Goal: Task Accomplishment & Management: Manage account settings

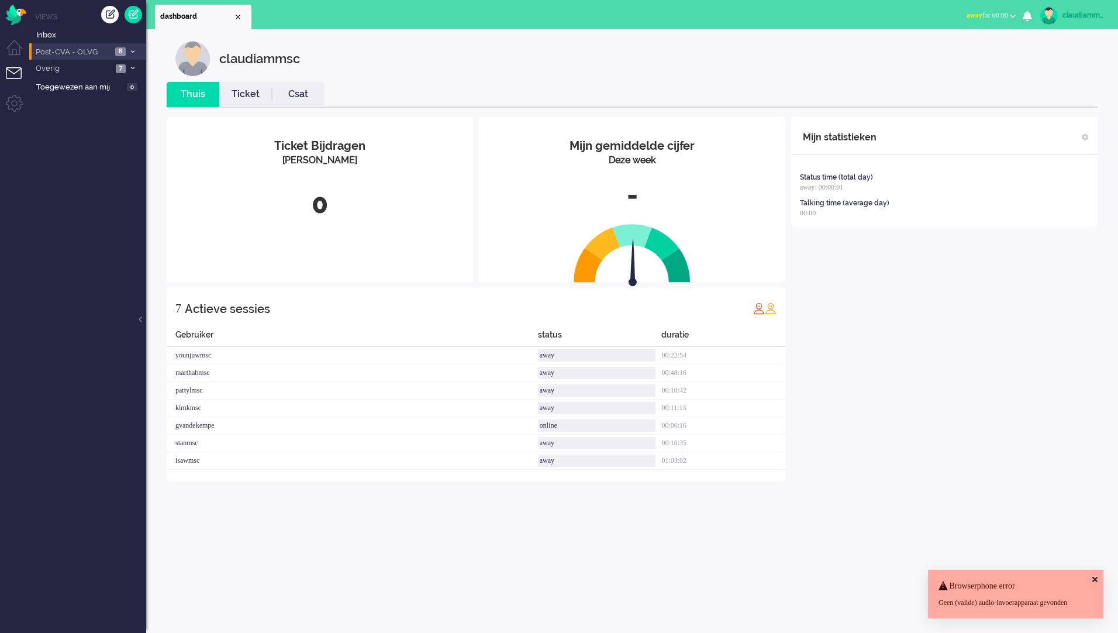
click at [81, 52] on span "Post-CVA - OLVG" at bounding box center [73, 52] width 78 height 11
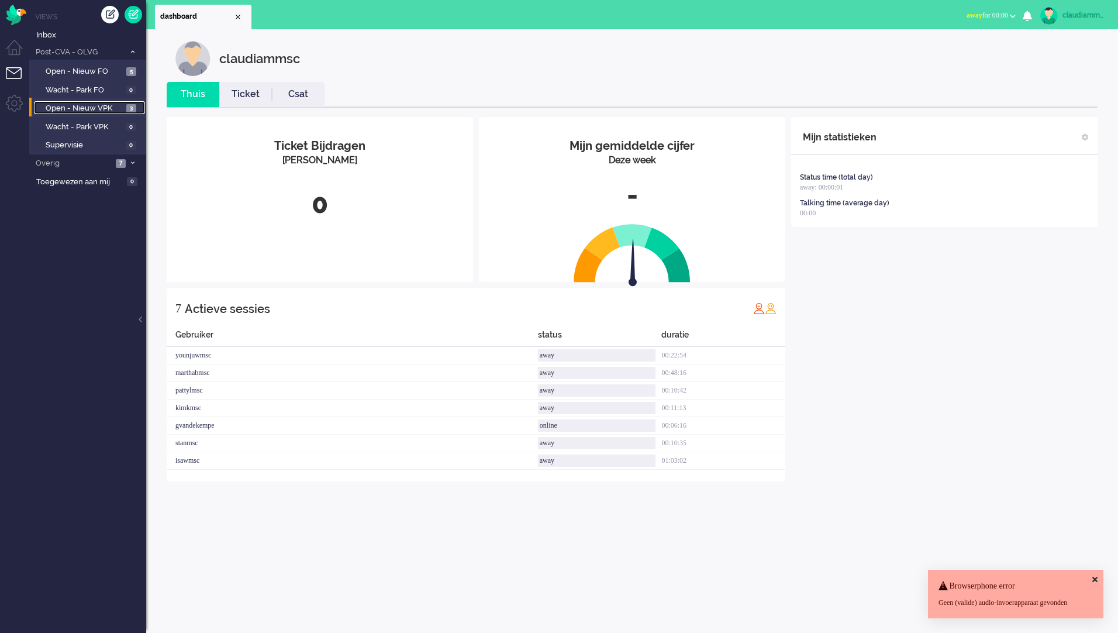
click at [101, 109] on span "Open - Nieuw VPK" at bounding box center [85, 108] width 78 height 11
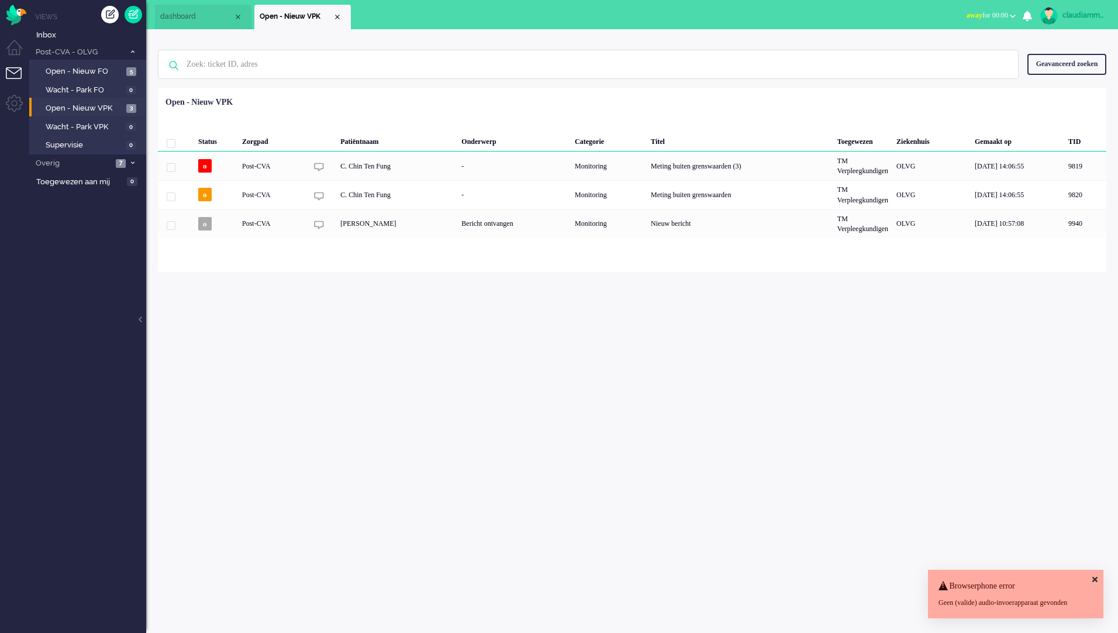
click at [637, 341] on div "claudiammsc Thuis Ticket Csat Mijn gemiddelde cijfer Deze week - Ticket Bijdrag…" at bounding box center [632, 330] width 972 height 603
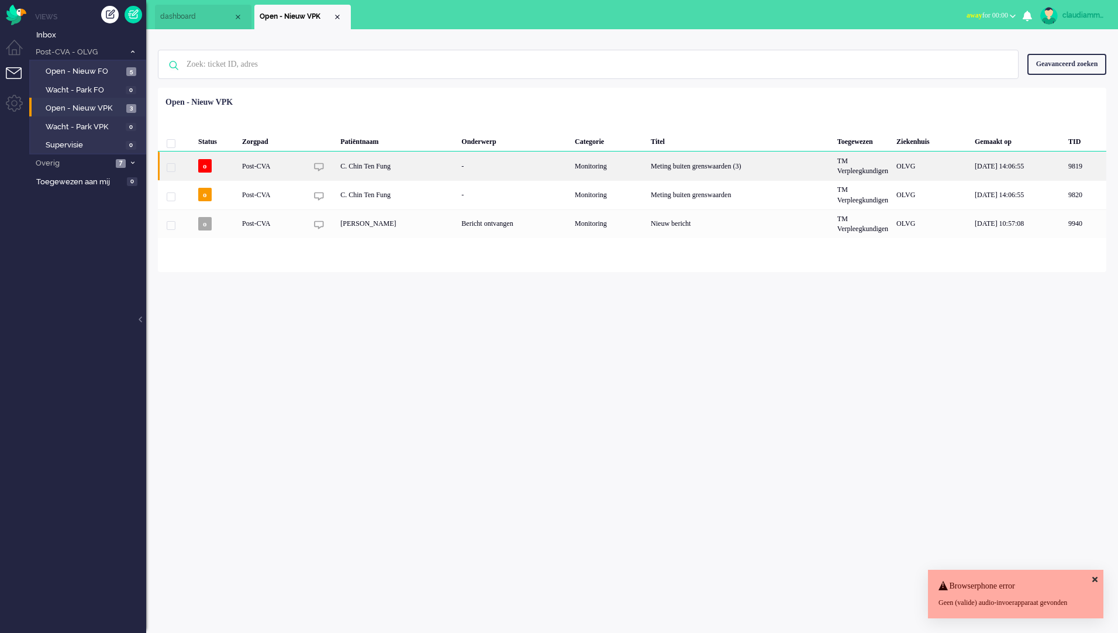
click at [360, 166] on div "C. Chin Ten Fung" at bounding box center [396, 165] width 121 height 29
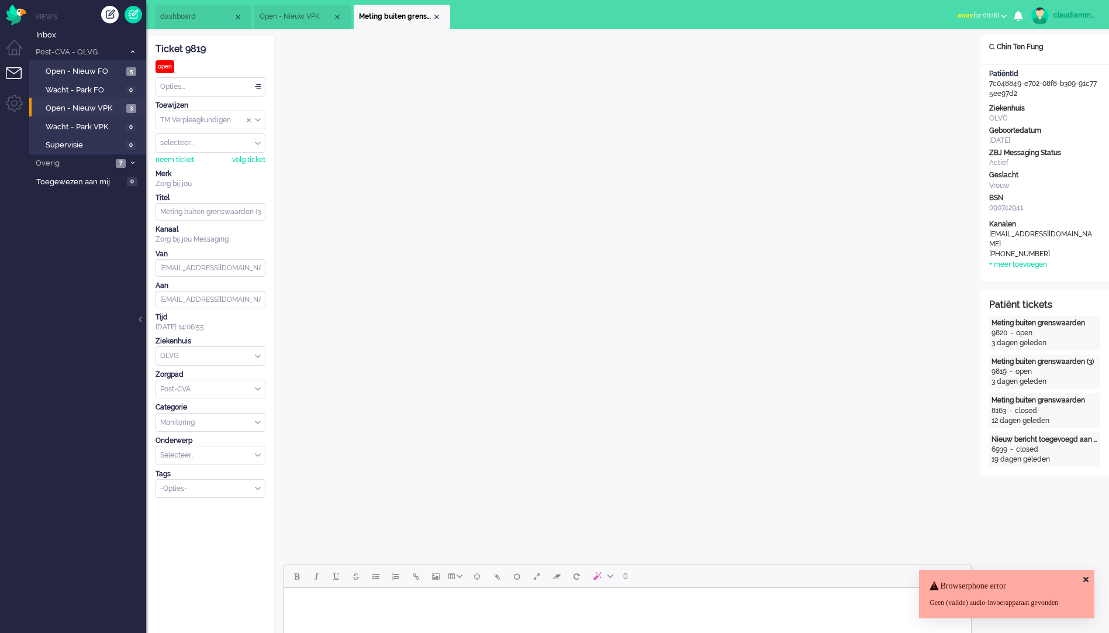
click at [1086, 575] on icon at bounding box center [1085, 579] width 5 height 8
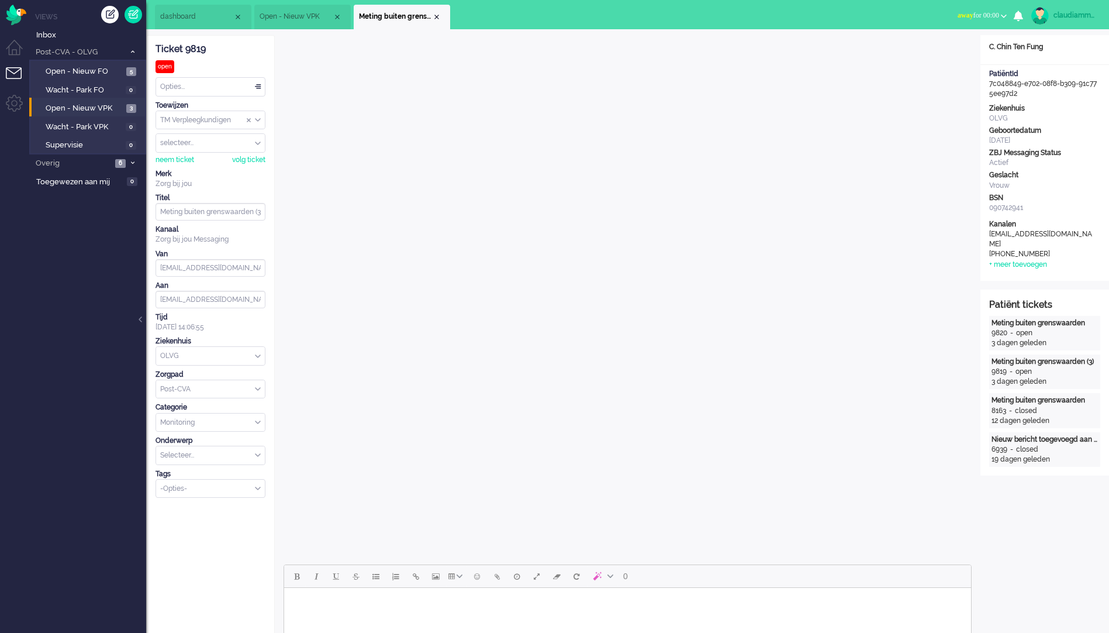
click at [289, 20] on span "Open - Nieuw VPK" at bounding box center [296, 17] width 73 height 10
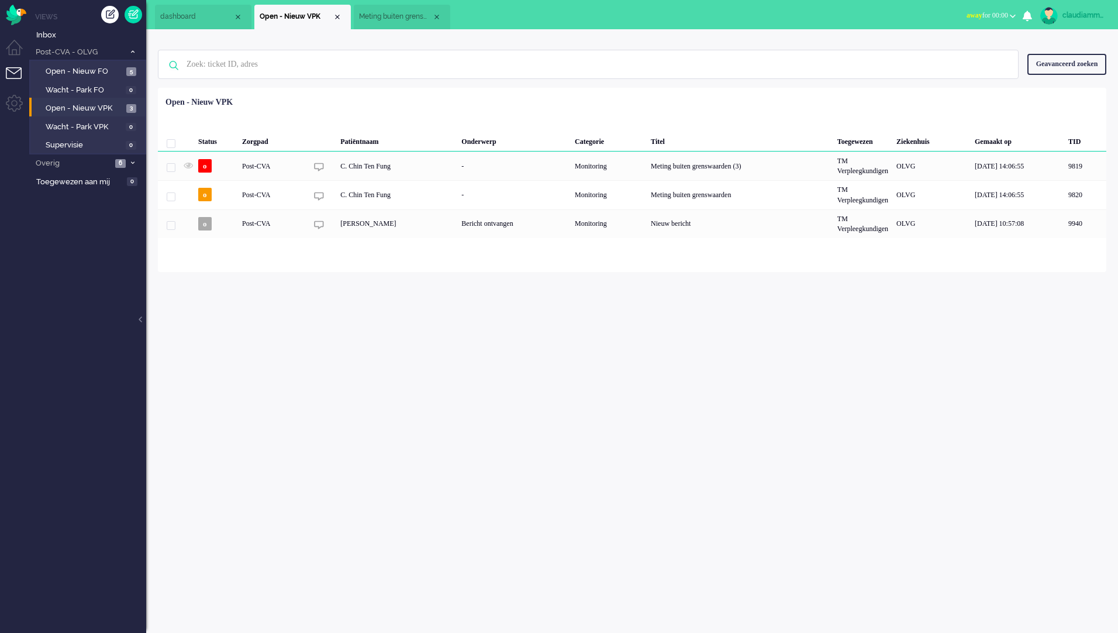
click at [396, 22] on li "Meting buiten grenswaarden (3)" at bounding box center [402, 17] width 96 height 25
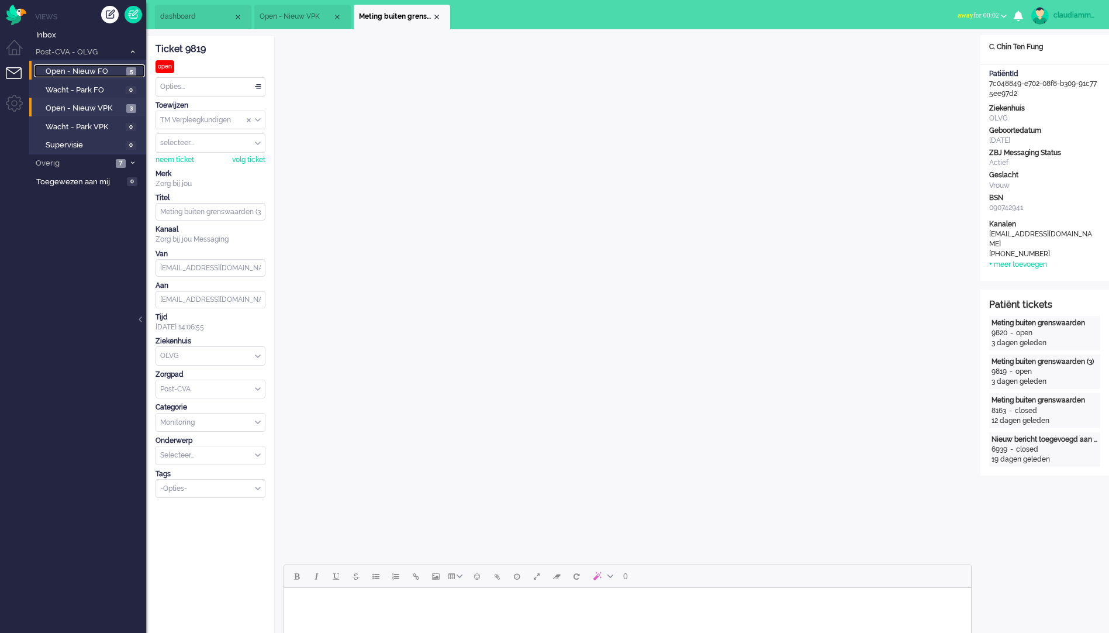
click at [96, 70] on span "Open - Nieuw FO" at bounding box center [85, 71] width 78 height 11
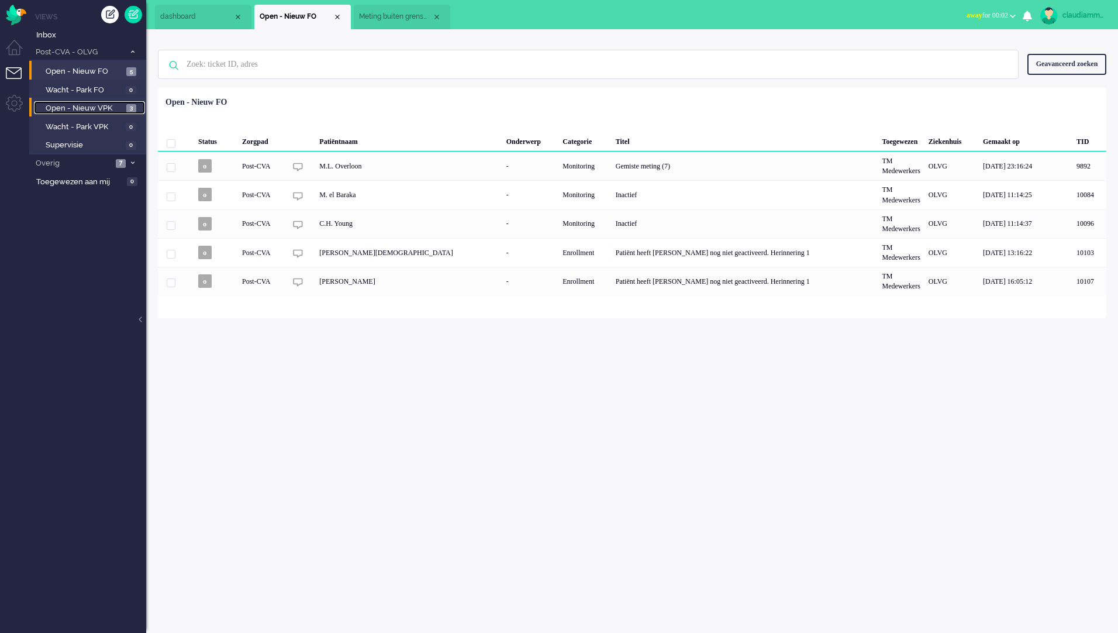
click at [98, 106] on span "Open - Nieuw VPK" at bounding box center [85, 108] width 78 height 11
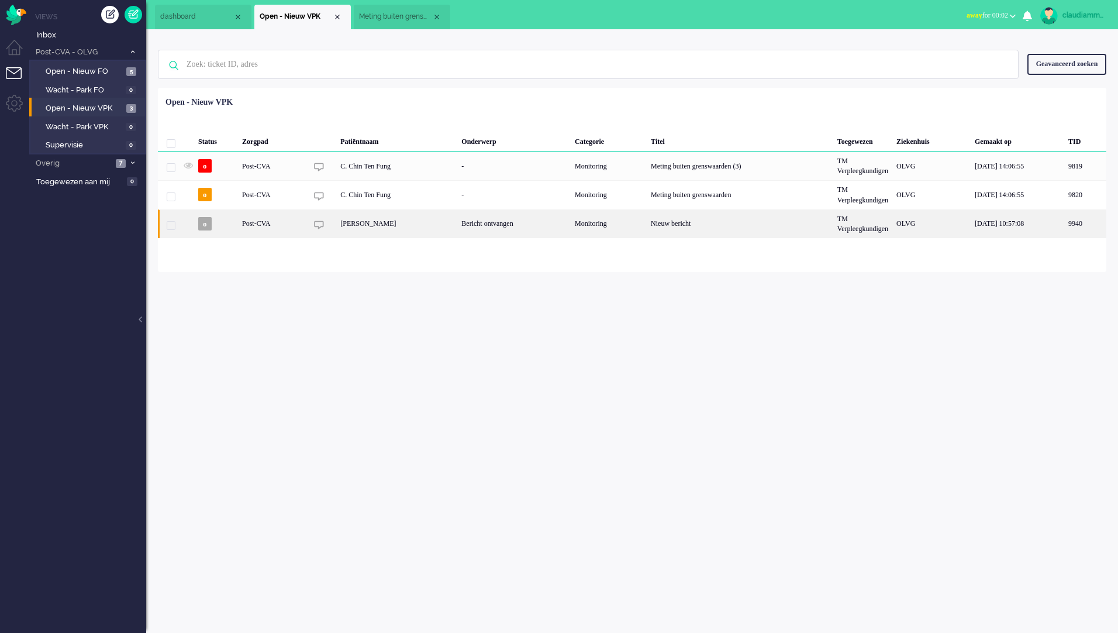
click at [477, 227] on div "Bericht ontvangen" at bounding box center [513, 223] width 113 height 29
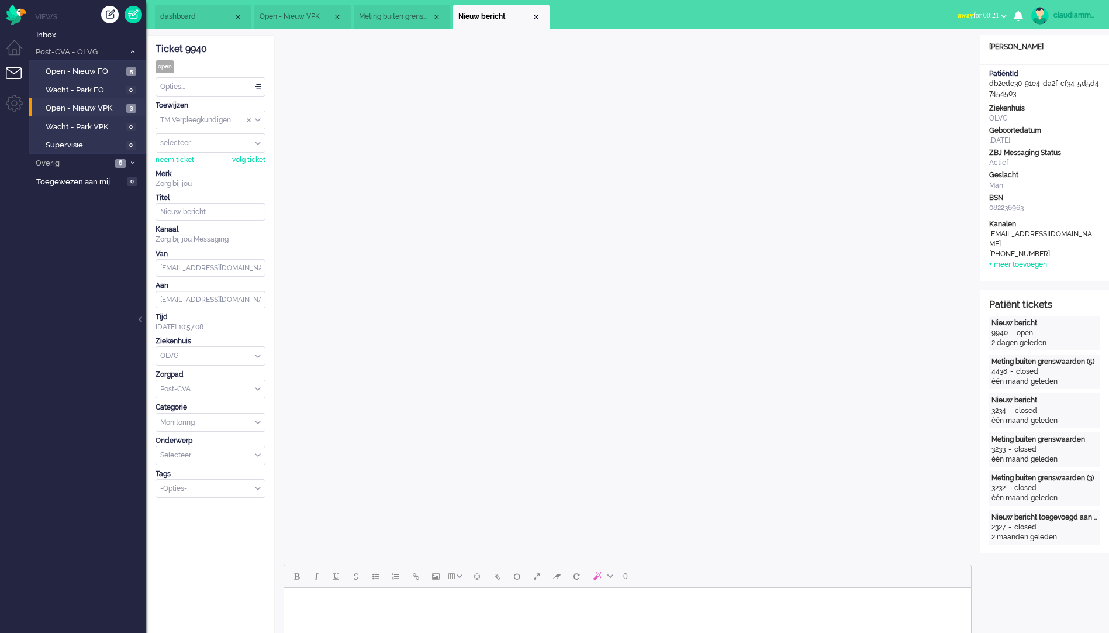
click at [257, 92] on div "Opties..." at bounding box center [210, 87] width 109 height 18
click at [199, 174] on li "Opgelost" at bounding box center [210, 169] width 109 height 17
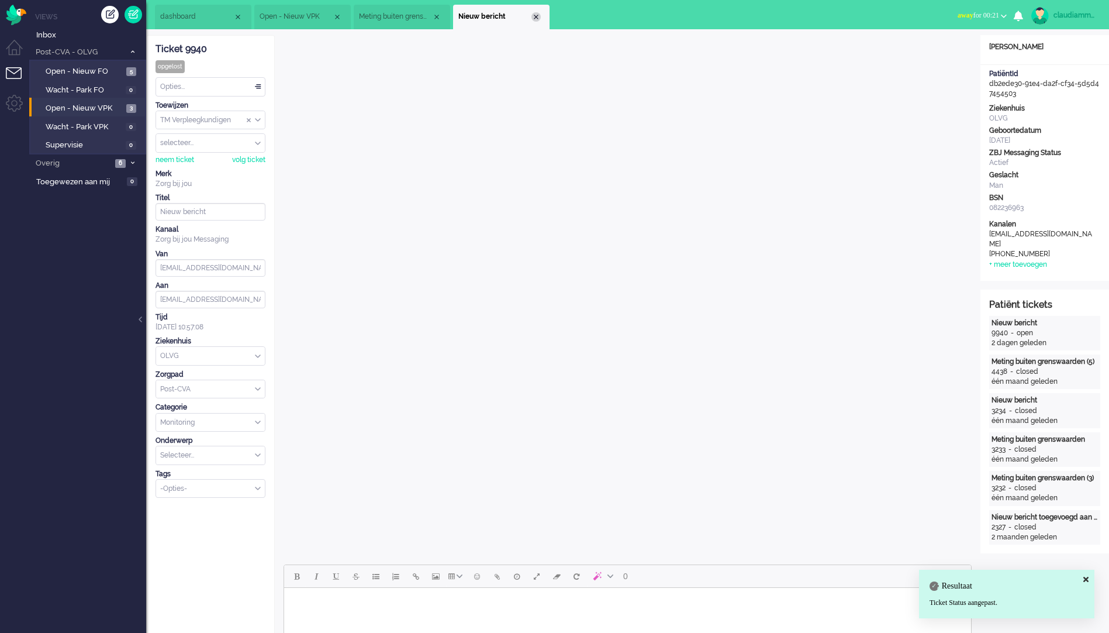
click at [537, 19] on div "Close tab" at bounding box center [535, 16] width 9 height 9
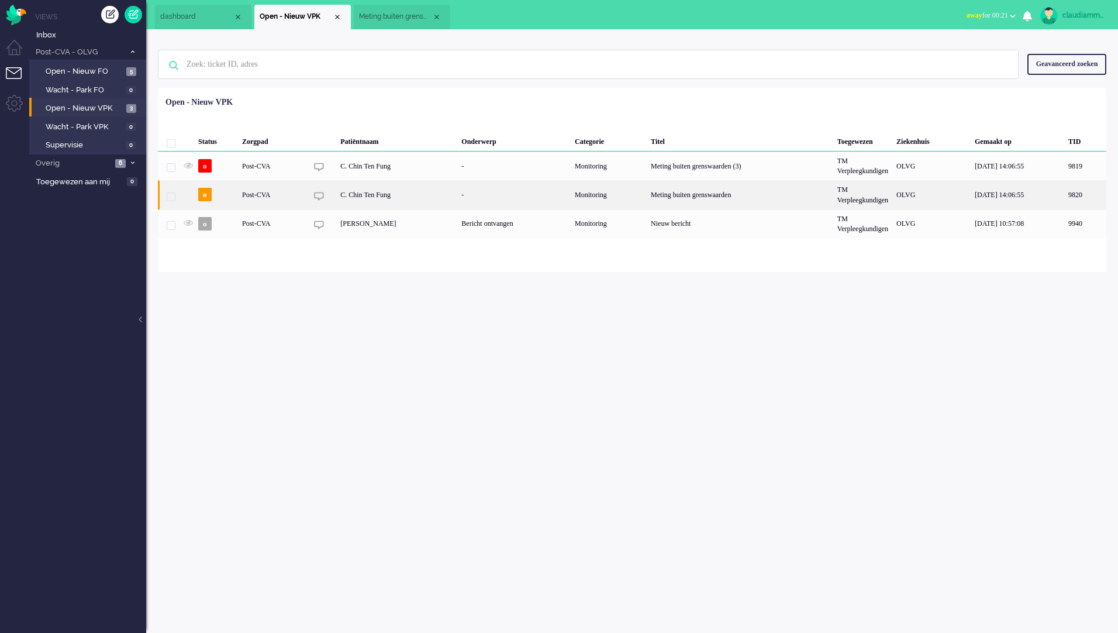
click at [384, 194] on div "C. Chin Ten Fung" at bounding box center [396, 194] width 121 height 29
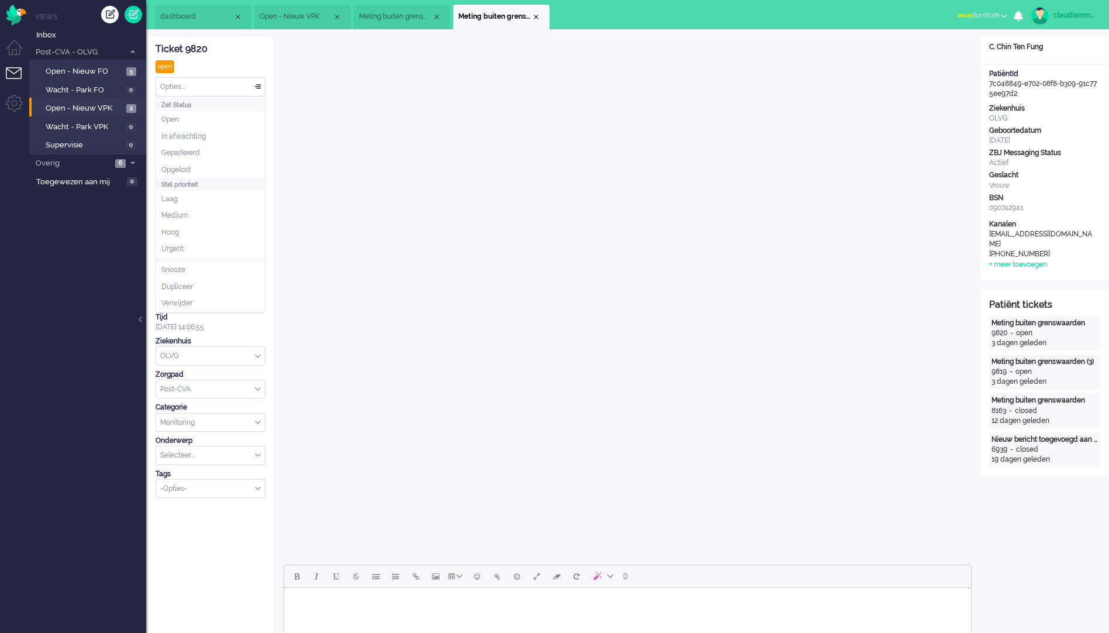
click at [263, 88] on div "Opties..." at bounding box center [210, 87] width 109 height 18
click at [206, 168] on li "Opgelost" at bounding box center [210, 169] width 109 height 17
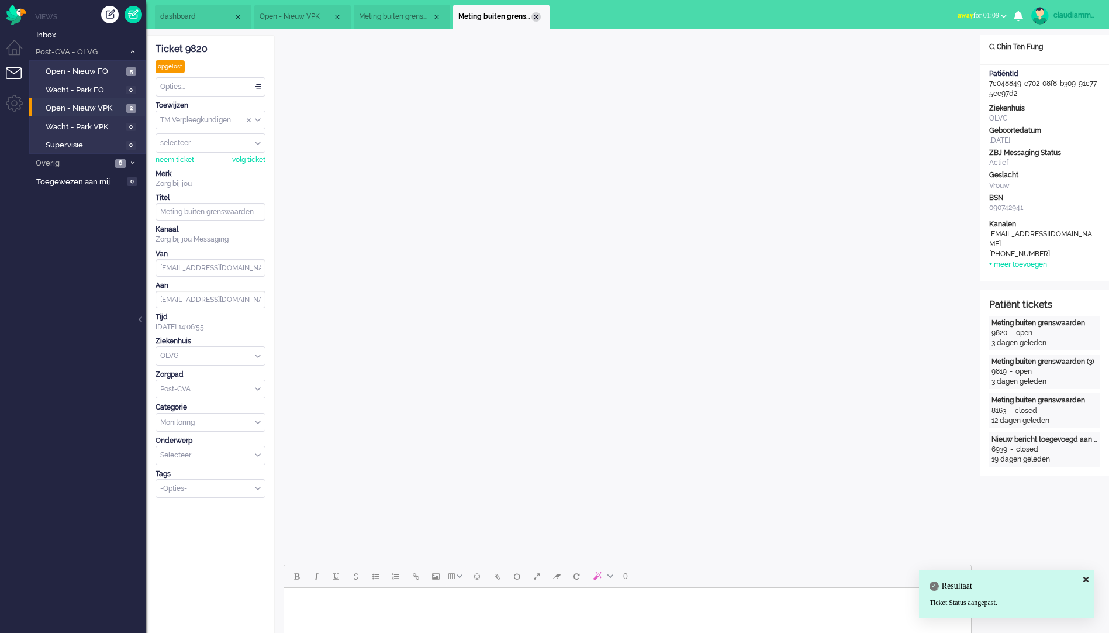
click at [537, 17] on div "Close tab" at bounding box center [535, 16] width 9 height 9
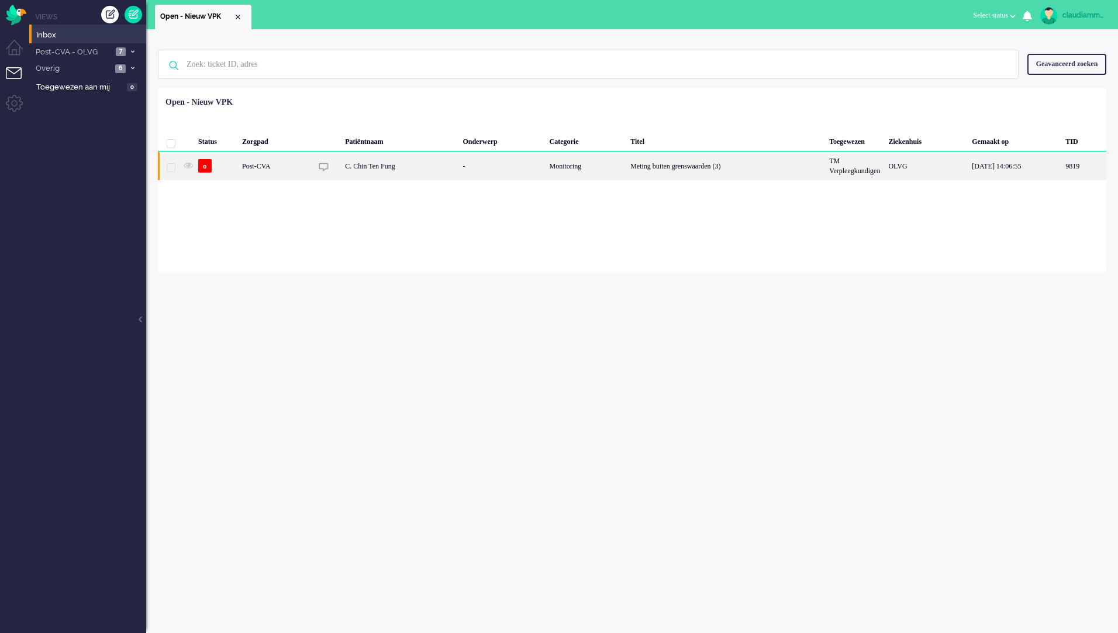
click at [379, 174] on div "C. Chin Ten Fung" at bounding box center [400, 165] width 118 height 29
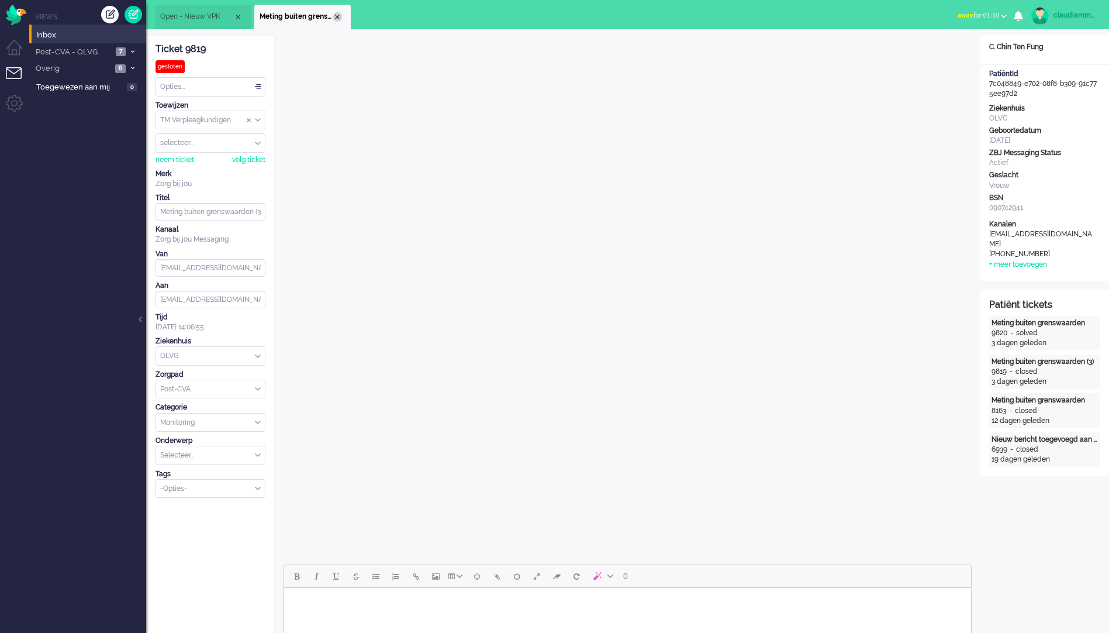
click at [340, 16] on div "Close tab" at bounding box center [337, 16] width 9 height 9
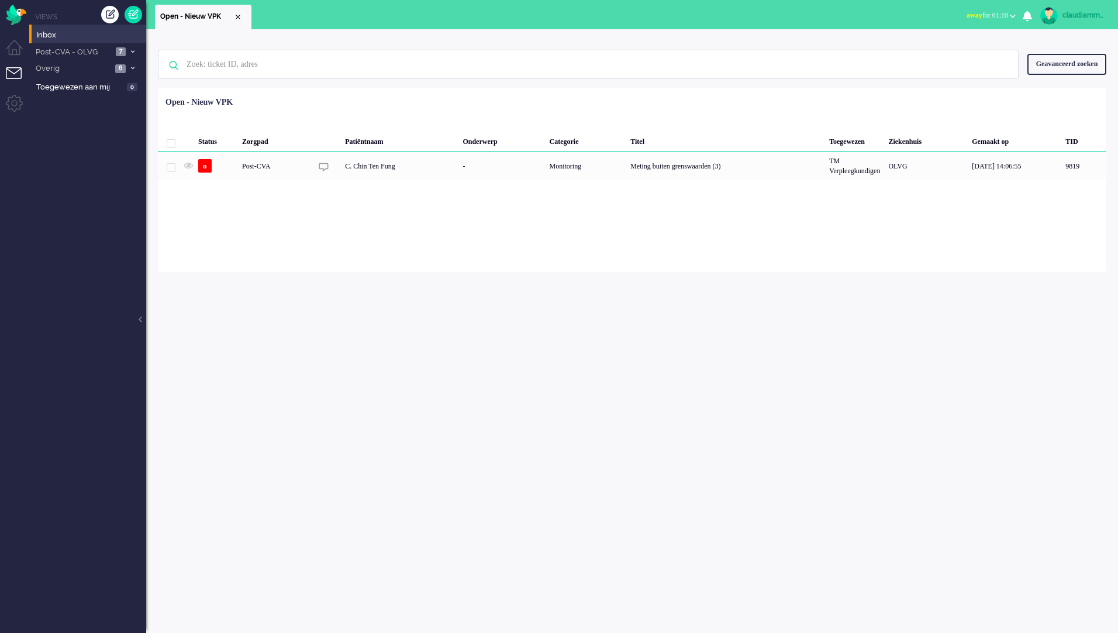
click at [595, 353] on div "Geen zoekresultaten [PERSON_NAME] nog eens Geavanceerd zoeken Geavanceerd zoeke…" at bounding box center [632, 330] width 972 height 603
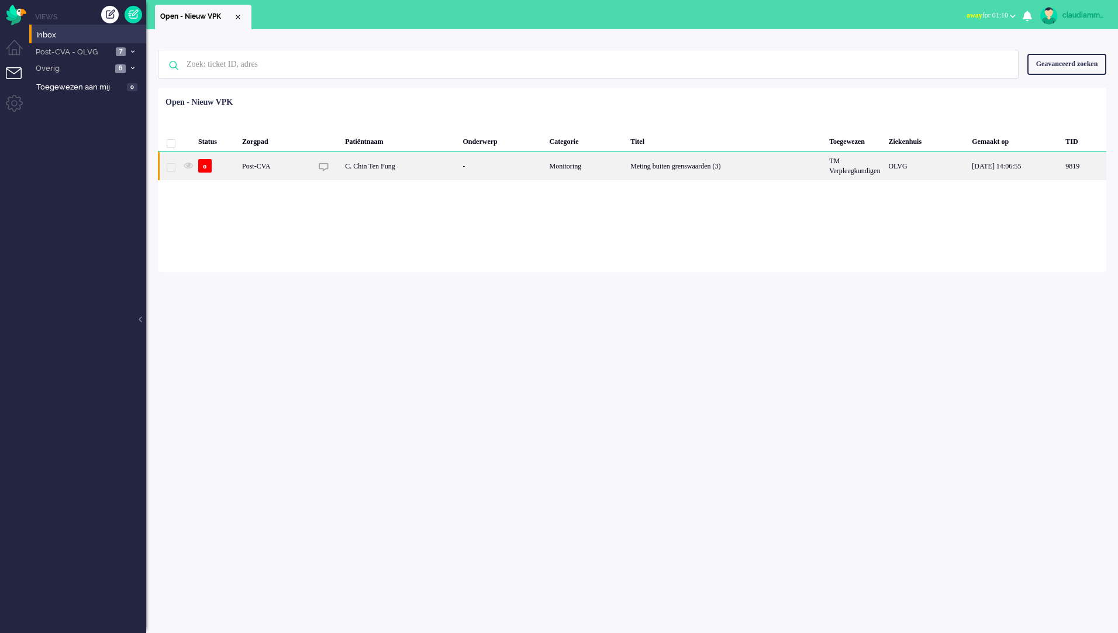
click at [398, 170] on div "C. Chin Ten Fung" at bounding box center [400, 165] width 118 height 29
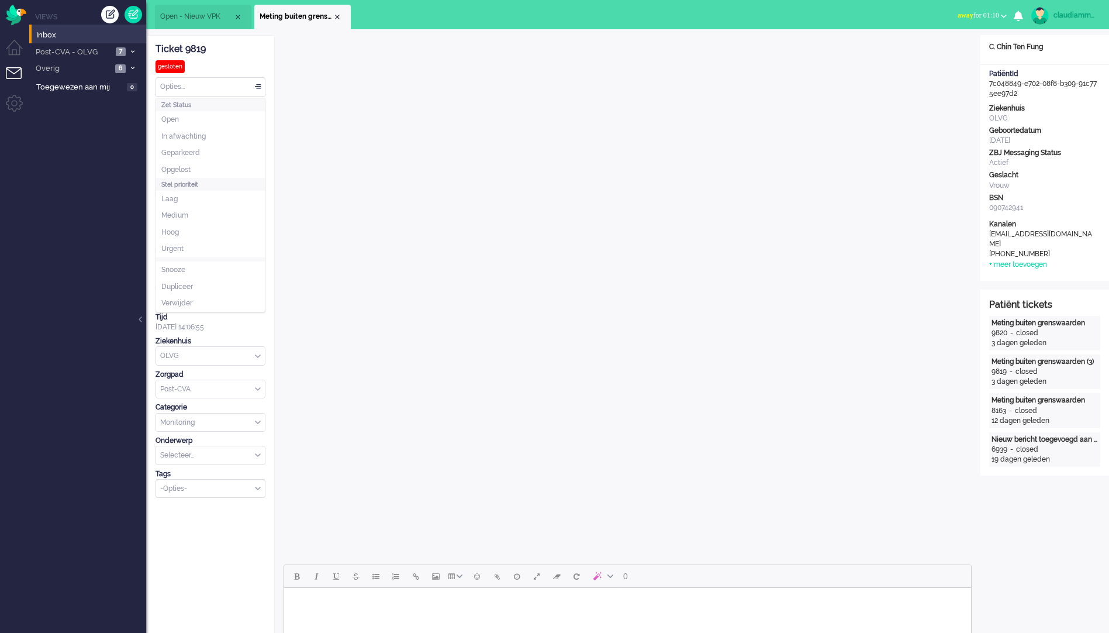
click at [254, 90] on div "Opties..." at bounding box center [210, 87] width 109 height 18
click at [264, 83] on div "Opties..." at bounding box center [210, 87] width 109 height 18
click at [199, 164] on li "Opgelost" at bounding box center [210, 169] width 109 height 17
click at [340, 14] on div "Close tab" at bounding box center [337, 16] width 9 height 9
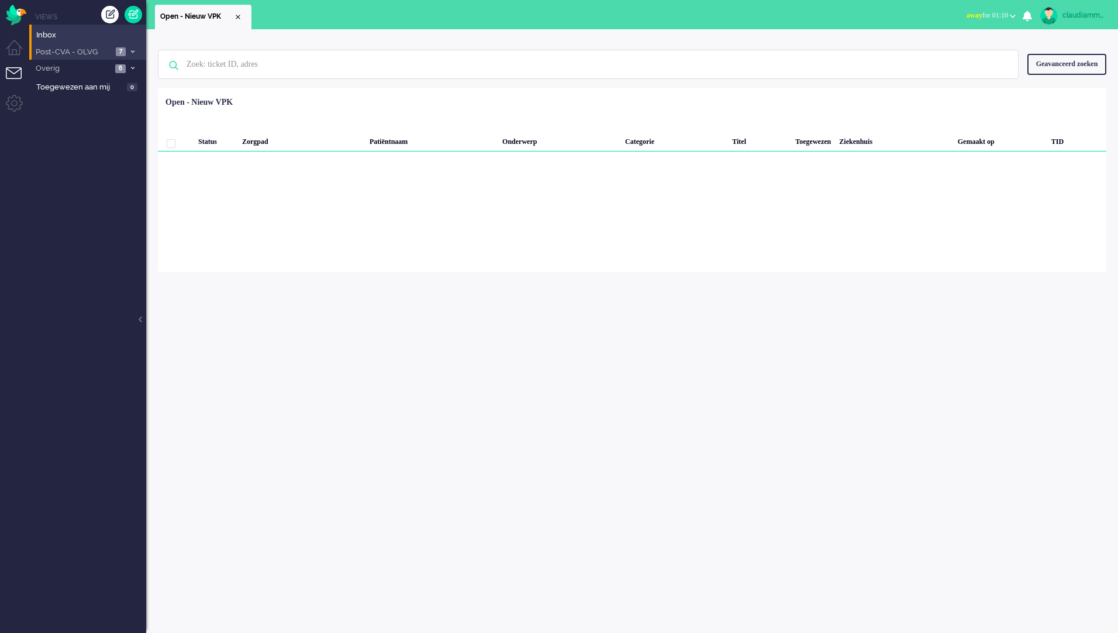
click at [61, 49] on span "Post-CVA - OLVG" at bounding box center [73, 52] width 78 height 11
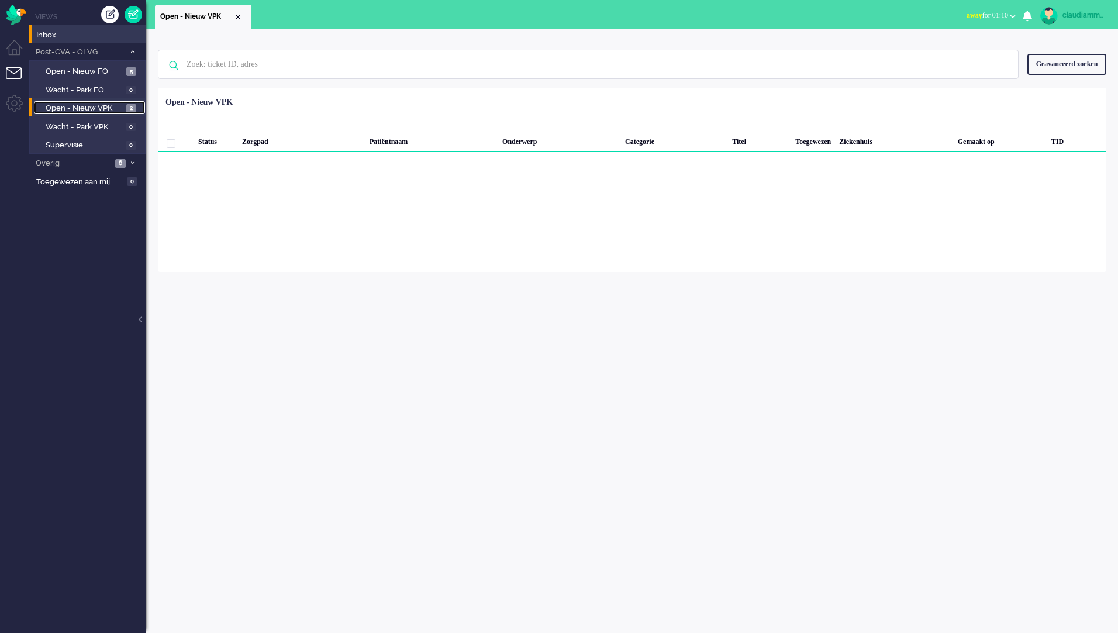
click at [102, 106] on span "Open - Nieuw VPK" at bounding box center [85, 108] width 78 height 11
click at [550, 339] on div "Geen zoekresultaten [PERSON_NAME] nog eens Geavanceerd zoeken Geavanceerd zoeke…" at bounding box center [632, 330] width 972 height 603
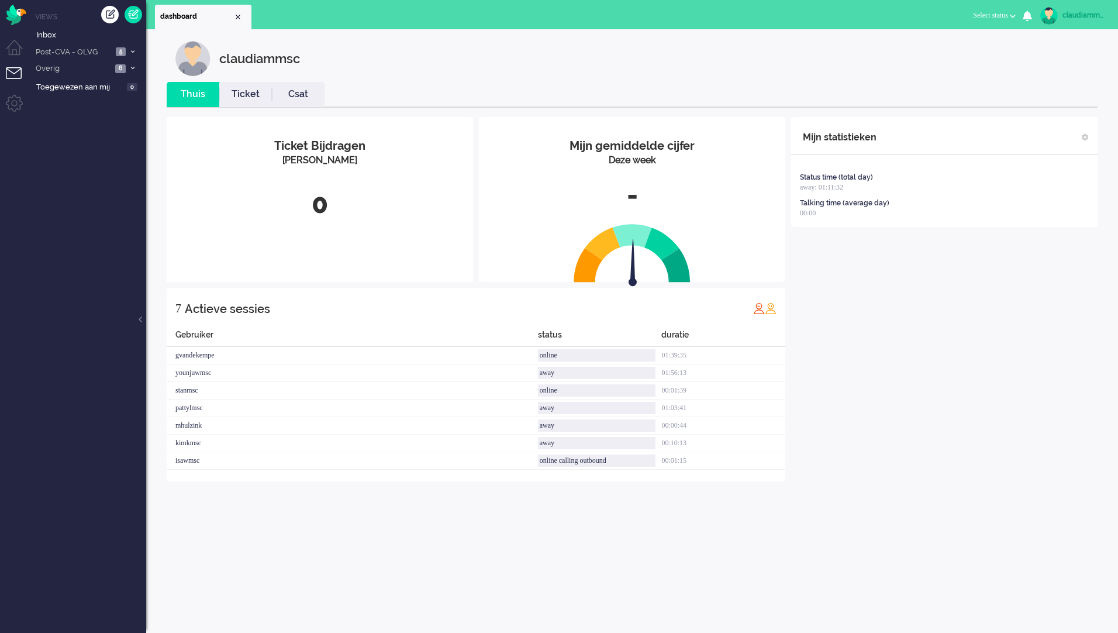
click at [102, 52] on span "Post-CVA - OLVG" at bounding box center [73, 52] width 78 height 11
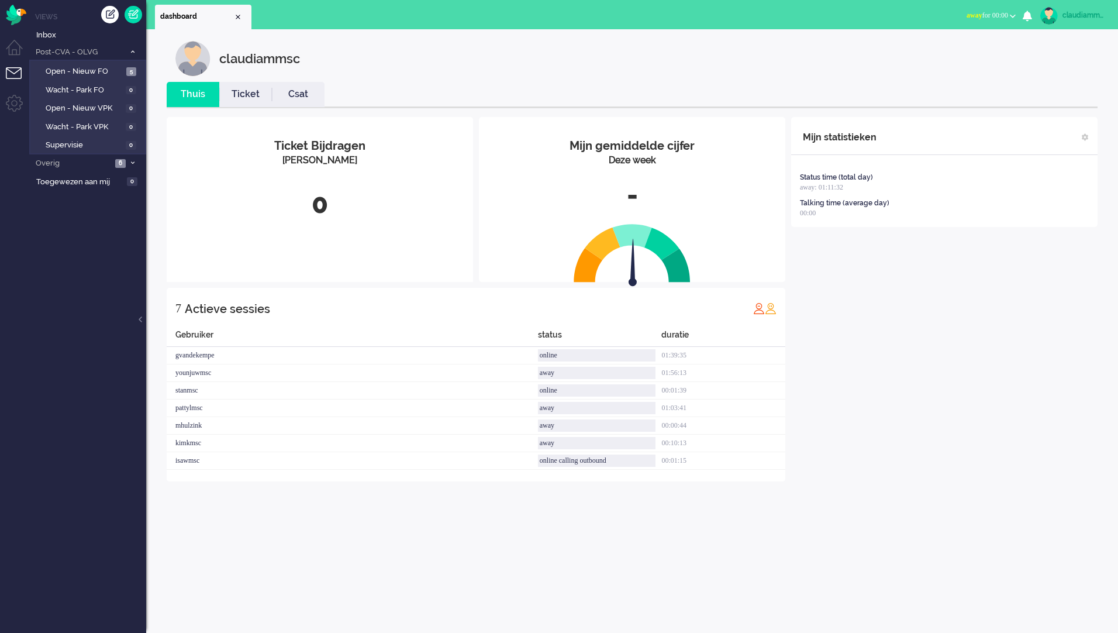
click at [832, 339] on div "Mijn statistieken Status time (total day) away: 01:11:32 Talking time (average …" at bounding box center [944, 299] width 306 height 364
click at [79, 112] on span "Open - Nieuw VPK" at bounding box center [84, 108] width 77 height 11
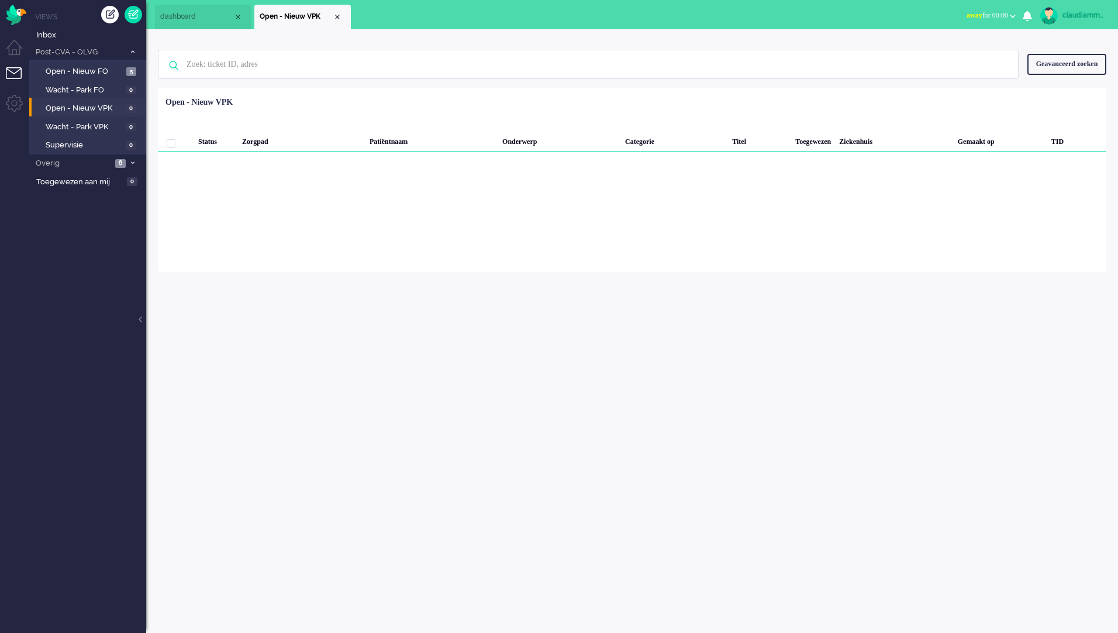
click at [447, 296] on div "claudiammsc Thuis Ticket Csat Mijn gemiddelde cijfer Deze week - Ticket Bijdrag…" at bounding box center [632, 330] width 972 height 603
click at [447, 293] on div "claudiammsc Thuis Ticket Csat Mijn gemiddelde cijfer Deze week - Ticket Bijdrag…" at bounding box center [632, 330] width 972 height 603
